Goal: Navigation & Orientation: Find specific page/section

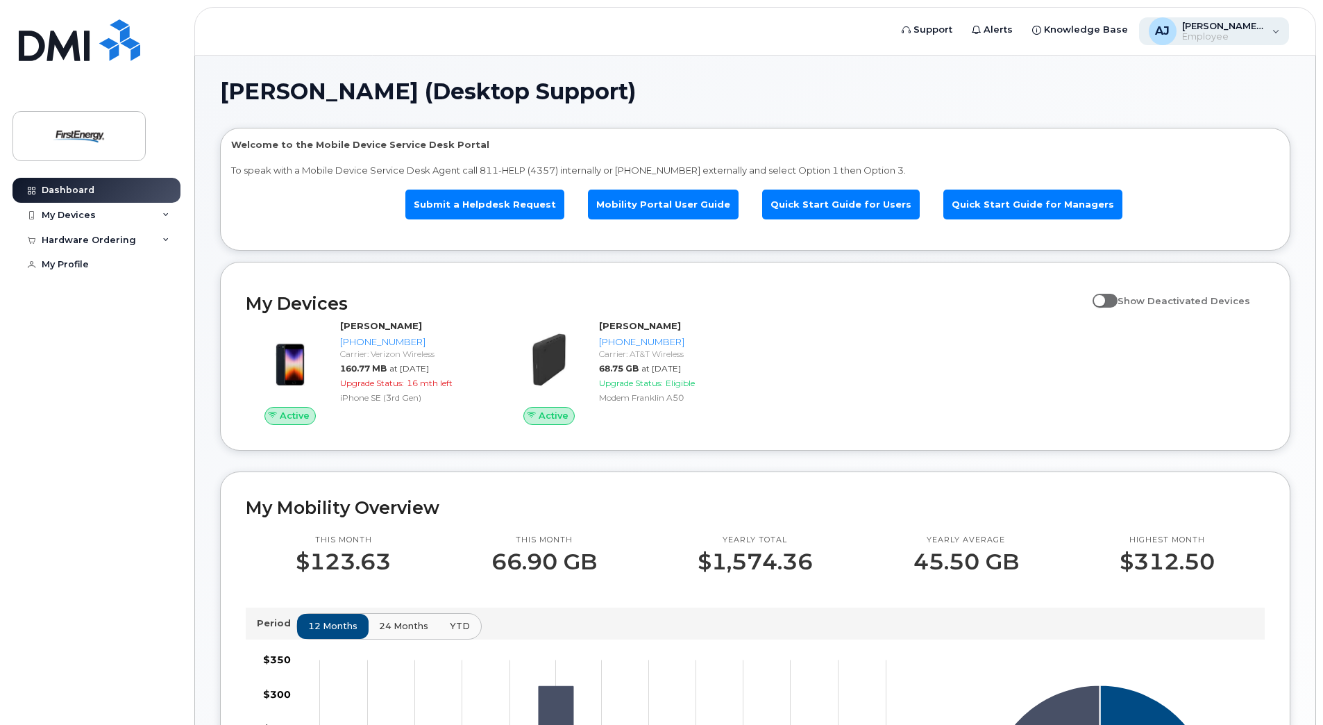
click at [1286, 33] on div "[PERSON_NAME], [PERSON_NAME] (Desktop Support) Employee" at bounding box center [1214, 31] width 151 height 28
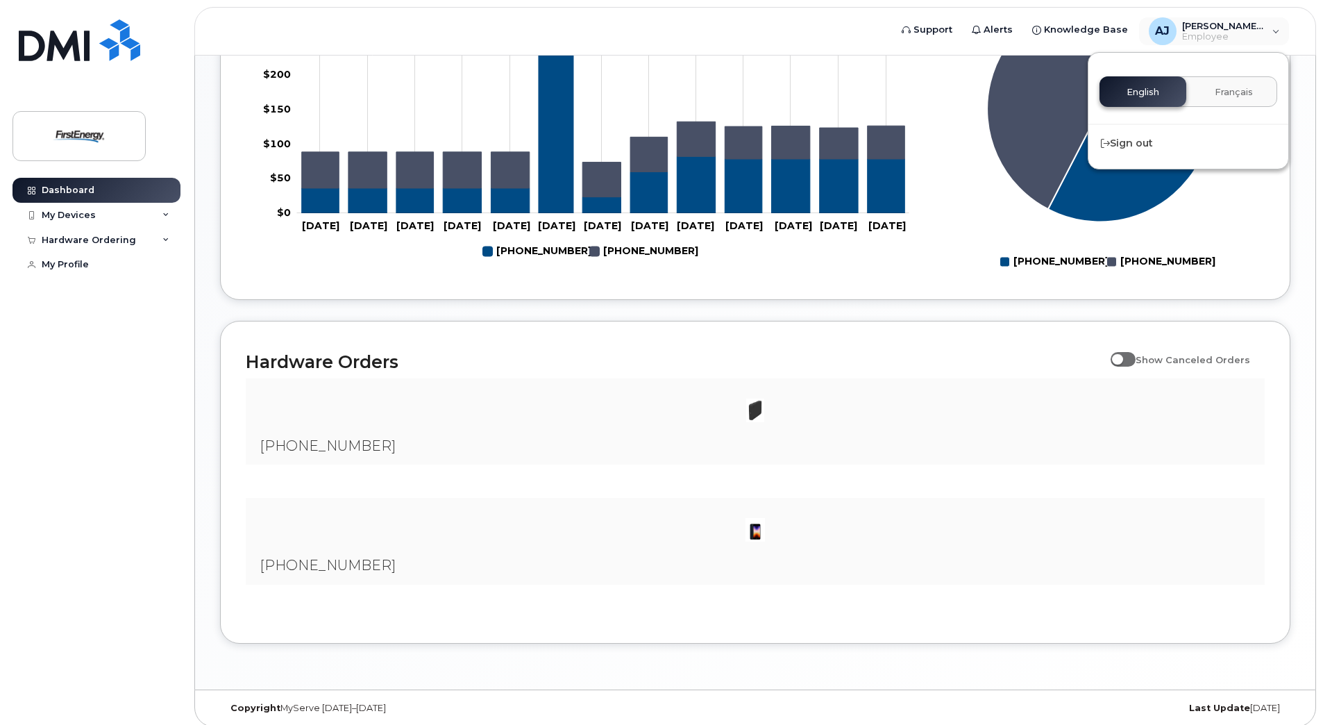
scroll to position [698, 0]
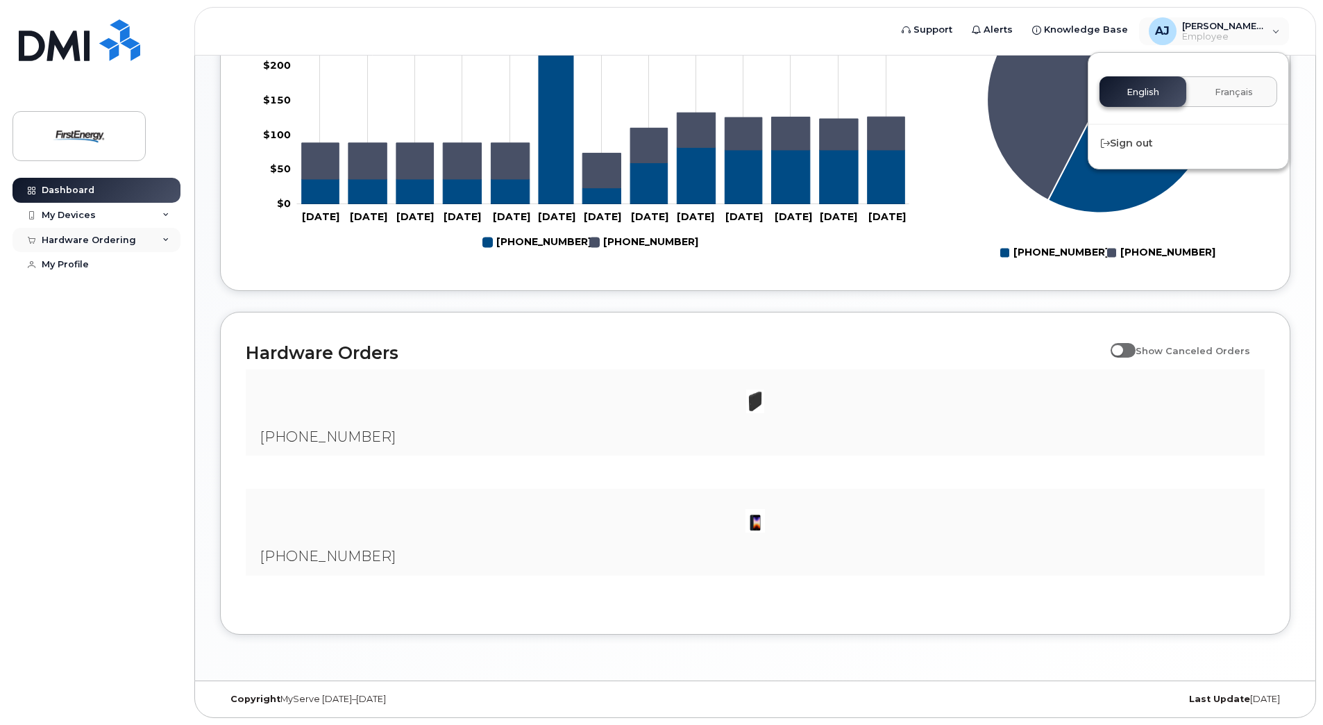
click at [69, 241] on div "Hardware Ordering" at bounding box center [89, 240] width 94 height 11
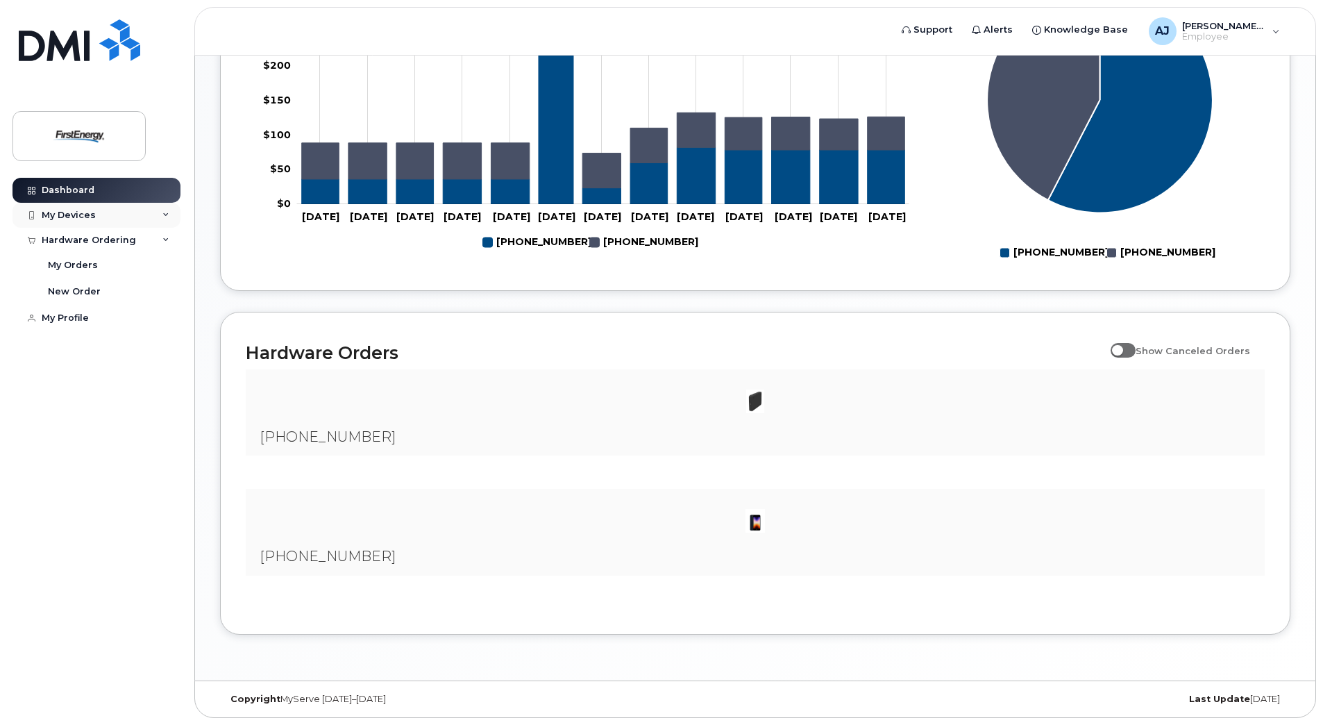
click at [76, 212] on div "My Devices" at bounding box center [69, 215] width 54 height 11
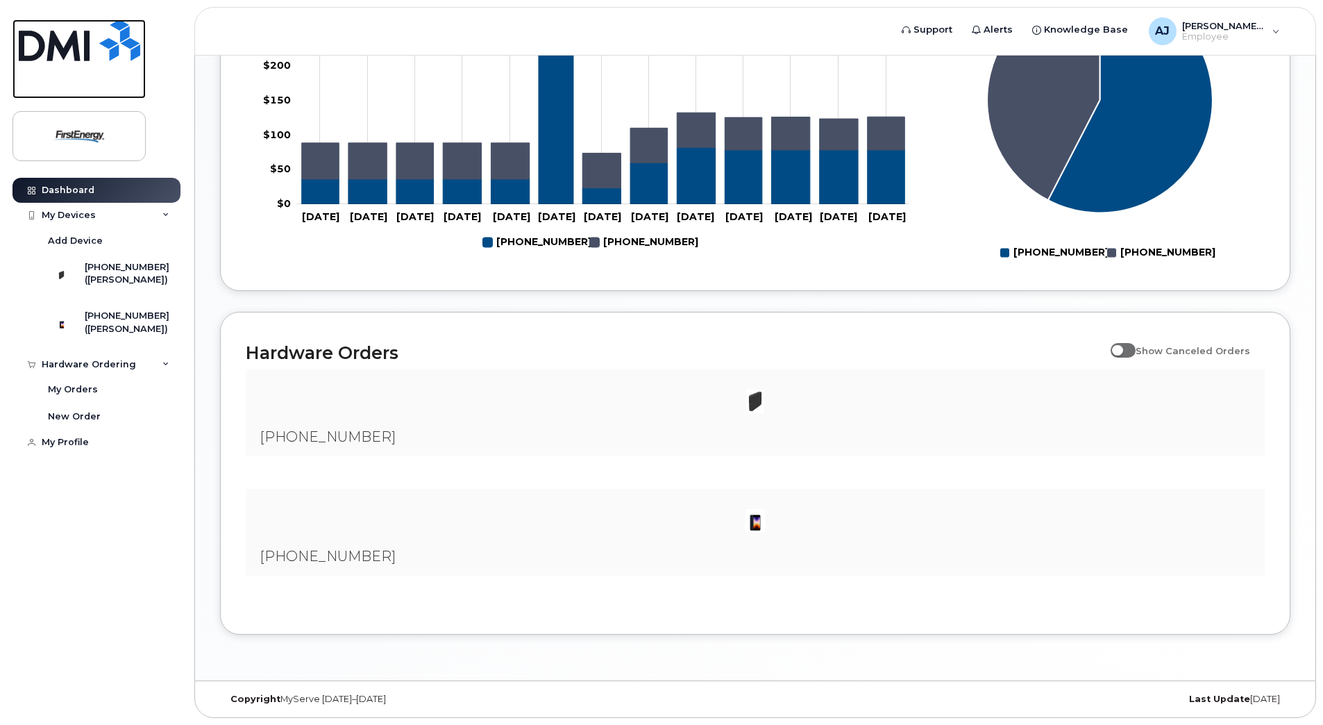
click at [81, 41] on img at bounding box center [79, 40] width 121 height 42
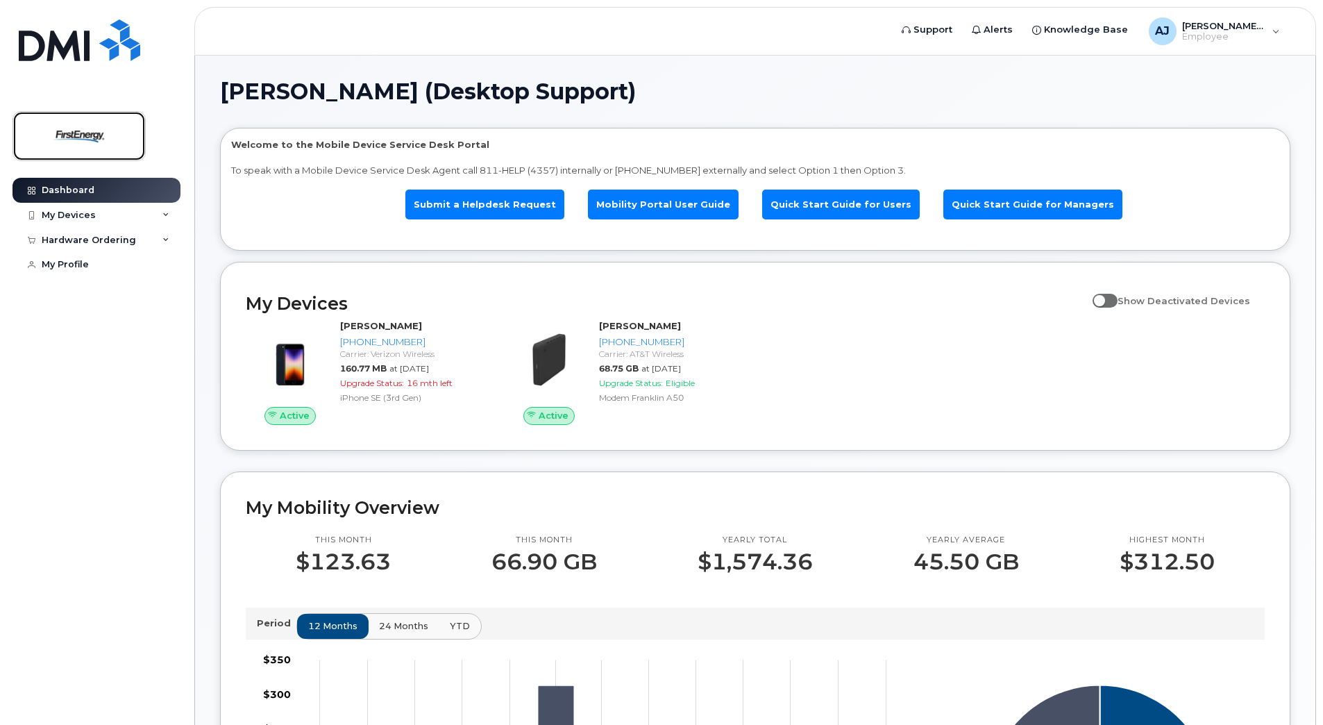
click at [72, 139] on img at bounding box center [79, 136] width 107 height 40
click at [171, 214] on div "My Devices" at bounding box center [96, 215] width 168 height 25
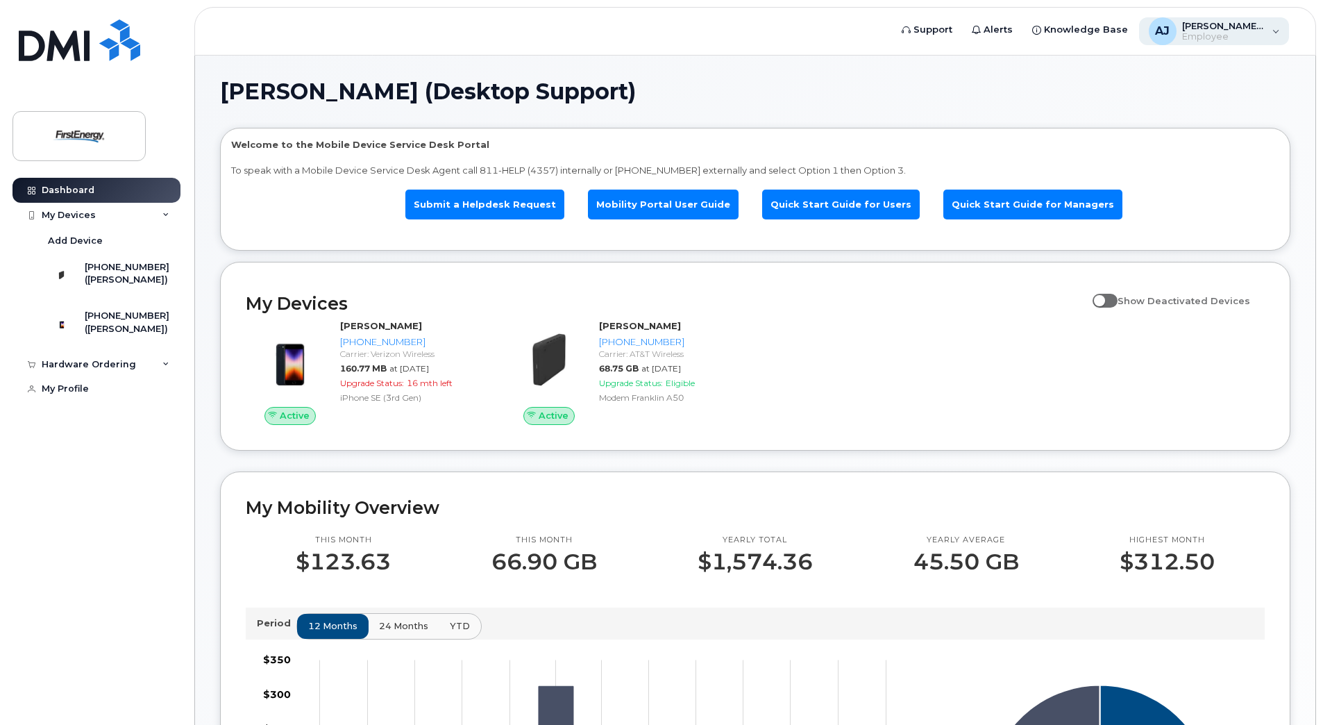
click at [1269, 36] on div "[PERSON_NAME], [PERSON_NAME] (Desktop Support) Employee" at bounding box center [1214, 31] width 151 height 28
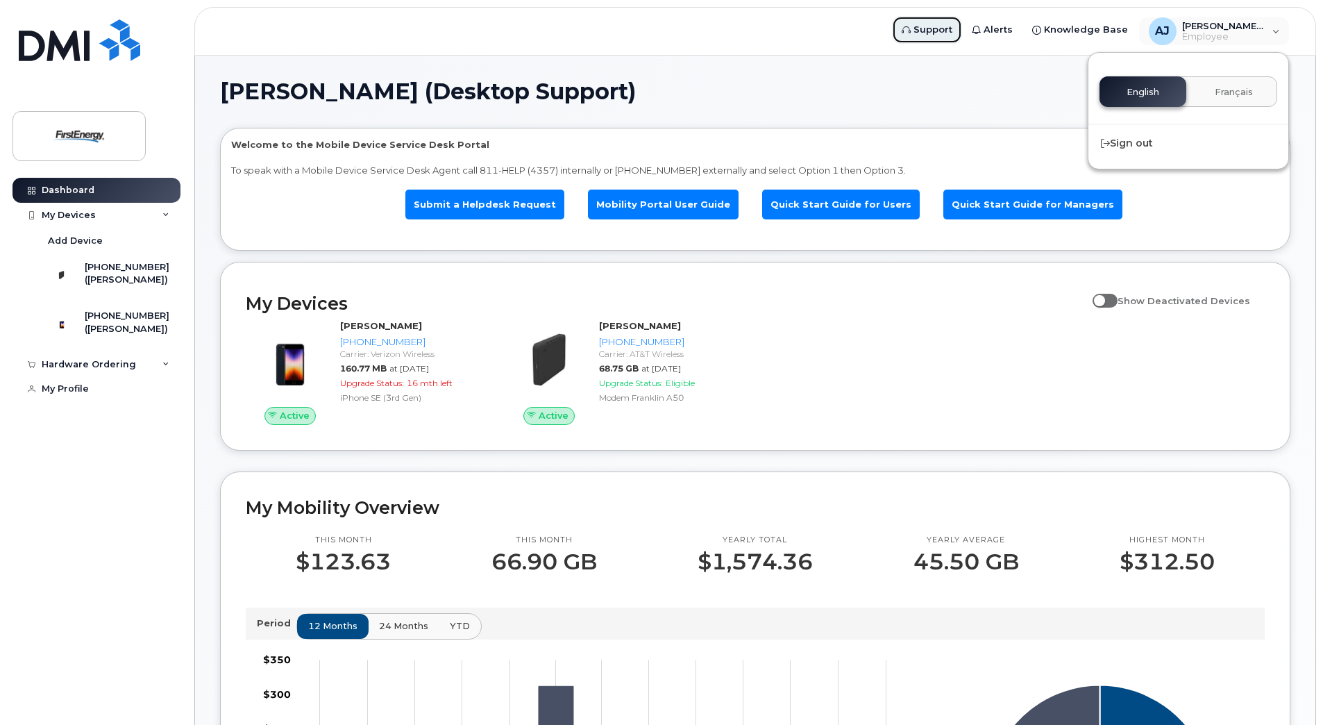
click at [942, 35] on span "Support" at bounding box center [933, 30] width 39 height 14
